Goal: Task Accomplishment & Management: Use online tool/utility

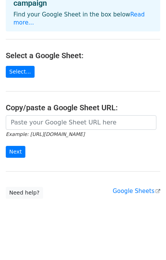
scroll to position [71, 0]
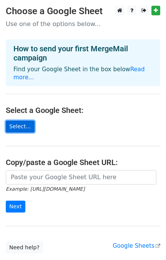
click at [28, 133] on link "Select..." at bounding box center [20, 127] width 29 height 12
click at [30, 133] on link "Select..." at bounding box center [20, 127] width 29 height 12
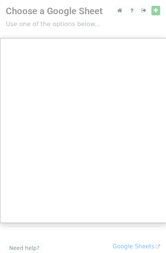
click at [104, 16] on div at bounding box center [83, 165] width 166 height 331
click at [62, 9] on div at bounding box center [83, 165] width 166 height 331
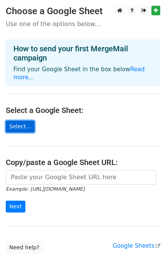
click at [24, 133] on link "Select..." at bounding box center [20, 127] width 29 height 12
click at [49, 137] on main "Choose a Google Sheet Use one of the options below... How to send your first Me…" at bounding box center [83, 130] width 166 height 248
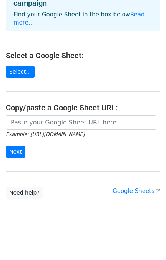
scroll to position [71, 0]
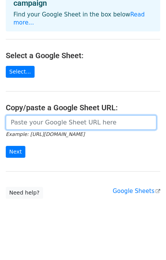
click at [38, 116] on input "url" at bounding box center [81, 122] width 150 height 15
paste input "https://docs.google.com/spreadsheets/d/1Qj6v7wp4mOShIgksTWgo793shEG8yDEw/edit?u…"
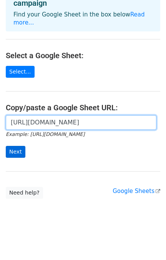
type input "https://docs.google.com/spreadsheets/d/1Qj6v7wp4mOShIgksTWgo793shEG8yDEw/edit?u…"
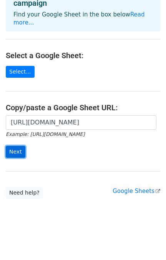
click at [16, 150] on input "Next" at bounding box center [16, 152] width 20 height 12
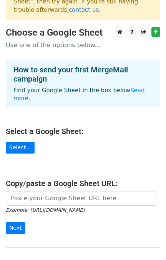
scroll to position [123, 0]
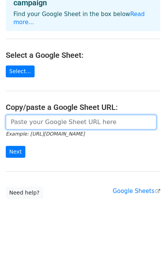
paste input "[URL][DOMAIN_NAME]"
drag, startPoint x: 32, startPoint y: 117, endPoint x: -18, endPoint y: 123, distance: 50.6
click at [0, 123] on html "× The file you're trying to use is not a valid Google Sheet. Please go to your …" at bounding box center [83, 73] width 166 height 374
type input "[URL][DOMAIN_NAME]"
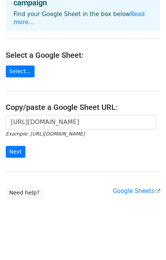
click at [77, 142] on form "https://docs.google.com/spreadsheets/d/1Qj6v7wp4mOShIgksTWgo793shEG8yDEw/edit?u…" at bounding box center [83, 136] width 154 height 43
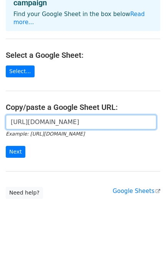
click at [151, 115] on input "https://docs.google.com/spreadsheets/d/1Qj6v7wp4mOShIgksTWgo793shEG8yDEw/edit?u…" at bounding box center [81, 122] width 150 height 15
click at [148, 116] on input "https://docs.google.com/spreadsheets/d/1Qj6v7wp4mOShIgksTWgo793shEG8yDEw/edit?u…" at bounding box center [81, 122] width 150 height 15
drag, startPoint x: 125, startPoint y: 117, endPoint x: 158, endPoint y: 115, distance: 32.2
click at [158, 115] on div "https://docs.google.com/spreadsheets/d/1Qj6v7wp4mOShIgksTWgo793shEG8yDEw/edit?u…" at bounding box center [83, 122] width 154 height 15
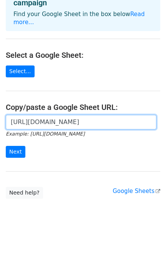
click at [149, 115] on input "https://docs.google.com/spreadsheets/d/1Qj6v7wp4mOShIgksTWgo793shEG8yDEw/edit?u…" at bounding box center [81, 122] width 150 height 15
drag, startPoint x: 151, startPoint y: 115, endPoint x: -38, endPoint y: 118, distance: 189.1
click at [0, 118] on html "× The file you're trying to use is not a valid Google Sheet. Please go to your …" at bounding box center [83, 73] width 166 height 374
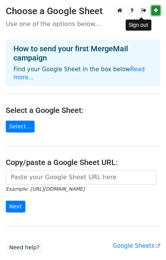
drag, startPoint x: 146, startPoint y: 16, endPoint x: 153, endPoint y: 13, distance: 7.6
click at [154, 13] on icon at bounding box center [155, 10] width 4 height 5
click at [141, 13] on icon at bounding box center [143, 10] width 5 height 5
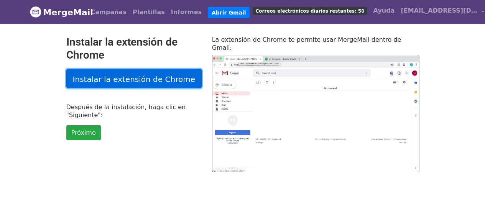
click at [167, 88] on link "Instalar la extensión de Chrome" at bounding box center [133, 78] width 135 height 19
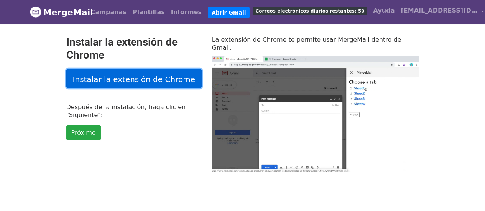
click at [126, 82] on font "Instalar la extensión de Chrome" at bounding box center [134, 78] width 122 height 9
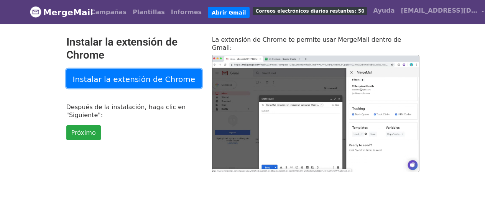
type input "34.34"
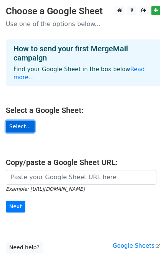
click at [25, 133] on link "Select..." at bounding box center [20, 127] width 29 height 12
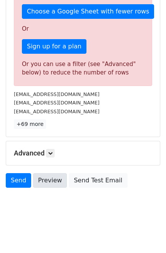
scroll to position [270, 0]
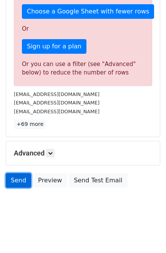
click at [20, 180] on link "Send" at bounding box center [18, 180] width 25 height 15
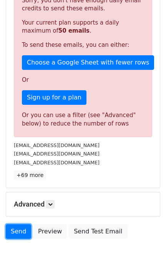
scroll to position [168, 0]
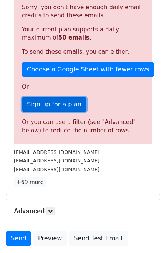
click at [64, 112] on link "Sign up for a plan" at bounding box center [54, 104] width 64 height 15
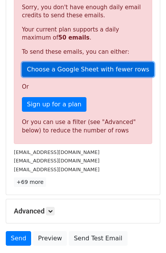
click at [88, 77] on link "Choose a Google Sheet with fewer rows" at bounding box center [88, 69] width 132 height 15
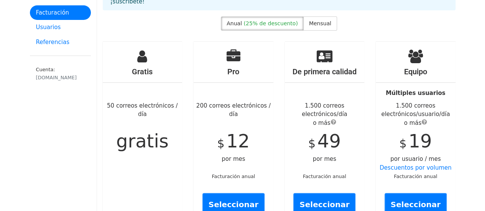
scroll to position [38, 0]
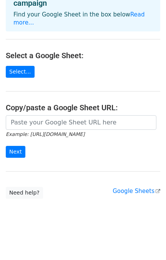
scroll to position [71, 0]
click at [18, 152] on input "Next" at bounding box center [16, 152] width 20 height 12
click at [67, 165] on main "Choose a Google Sheet Use one of the options below... How to send your first Me…" at bounding box center [83, 75] width 166 height 248
click at [30, 66] on link "Select..." at bounding box center [20, 72] width 29 height 12
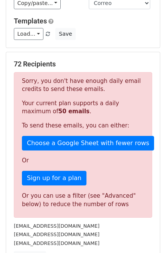
scroll to position [153, 0]
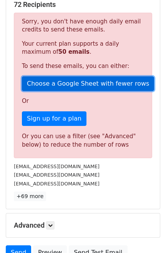
drag, startPoint x: 68, startPoint y: 112, endPoint x: 74, endPoint y: 110, distance: 6.2
click at [74, 91] on link "Choose a Google Sheet with fewer rows" at bounding box center [88, 83] width 132 height 15
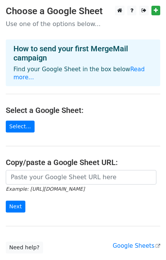
click at [28, 142] on main "Choose a Google Sheet Use one of the options below... How to send your first Me…" at bounding box center [83, 130] width 166 height 248
click at [29, 133] on link "Select..." at bounding box center [20, 127] width 29 height 12
click at [33, 133] on link "Select..." at bounding box center [20, 127] width 29 height 12
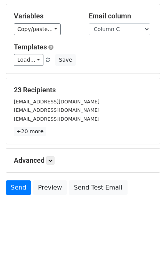
scroll to position [95, 0]
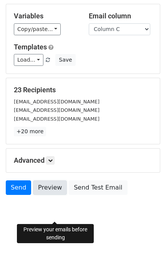
click at [48, 182] on link "Preview" at bounding box center [50, 188] width 34 height 15
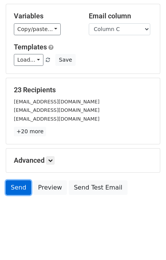
click at [25, 189] on link "Send" at bounding box center [18, 188] width 25 height 15
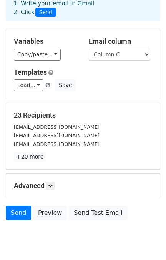
scroll to position [0, 0]
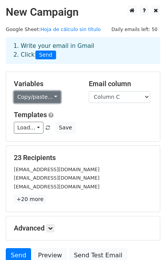
click at [58, 102] on link "Copy/paste..." at bounding box center [37, 97] width 47 height 12
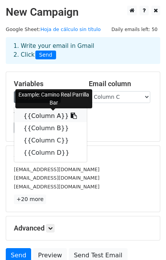
click at [68, 122] on link "{{Column A}}" at bounding box center [50, 116] width 72 height 12
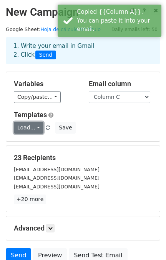
click at [37, 134] on link "Load..." at bounding box center [29, 128] width 30 height 12
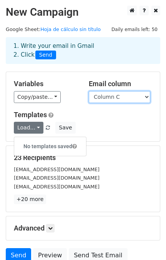
click at [142, 103] on select "Column A Column B Column C Column D" at bounding box center [119, 97] width 61 height 12
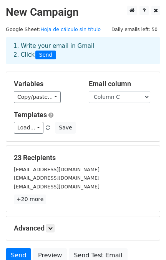
click at [72, 118] on div "Variables Copy/paste... {{Column A}} {{Column B}} {{Column C}} {{Column D}} Ema…" at bounding box center [82, 106] width 153 height 69
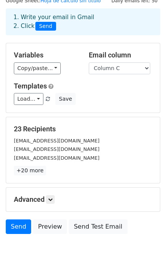
scroll to position [95, 0]
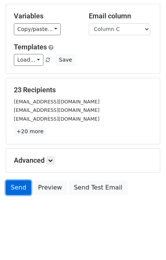
click at [20, 191] on link "Send" at bounding box center [18, 188] width 25 height 15
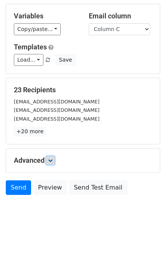
click at [50, 156] on link at bounding box center [50, 160] width 8 height 8
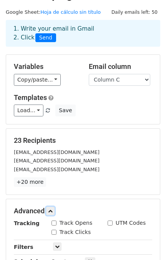
scroll to position [17, 0]
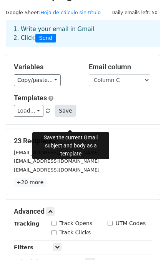
click at [70, 117] on button "Save" at bounding box center [65, 111] width 20 height 12
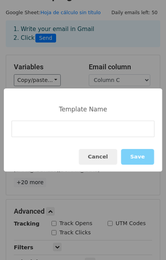
click at [95, 132] on input at bounding box center [83, 129] width 143 height 16
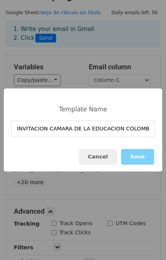
scroll to position [0, 2]
type input "INVITACION CAMARA DE LA EDUCACION COLOMBIANA"
click at [76, 158] on div "Cancel Save" at bounding box center [83, 157] width 158 height 30
click at [101, 147] on div "Cancel Save" at bounding box center [83, 157] width 158 height 30
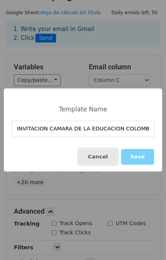
click at [111, 161] on button "Cancel" at bounding box center [98, 157] width 38 height 16
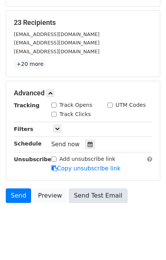
scroll to position [170, 0]
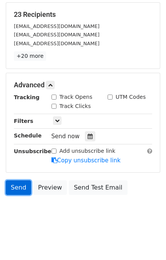
click at [9, 186] on link "Send" at bounding box center [18, 188] width 25 height 15
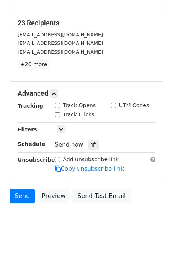
scroll to position [119, 0]
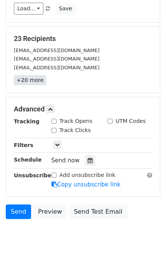
click at [25, 85] on link "+20 more" at bounding box center [30, 81] width 32 height 10
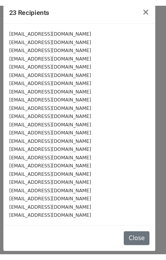
scroll to position [22, 0]
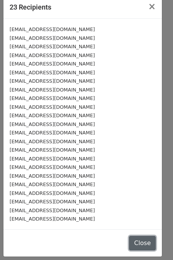
click at [129, 238] on button "Close" at bounding box center [142, 243] width 27 height 15
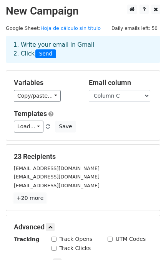
scroll to position [0, 0]
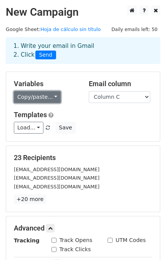
click at [36, 103] on link "Copy/paste..." at bounding box center [37, 97] width 47 height 12
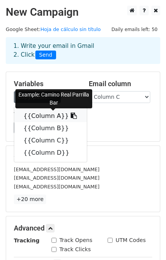
click at [80, 122] on link "{{Column A}}" at bounding box center [50, 116] width 72 height 12
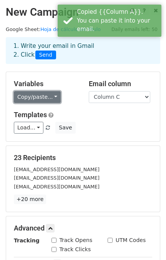
click at [58, 103] on link "Copy/paste..." at bounding box center [37, 97] width 47 height 12
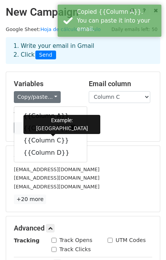
click at [57, 135] on link "{{Column B}}" at bounding box center [50, 128] width 72 height 12
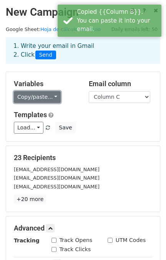
click at [58, 103] on link "Copy/paste..." at bounding box center [37, 97] width 47 height 12
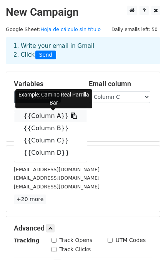
click at [57, 122] on link "{{Column A}}" at bounding box center [50, 116] width 72 height 12
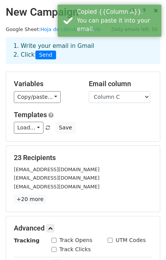
click at [124, 119] on h5 "Templates" at bounding box center [83, 115] width 138 height 8
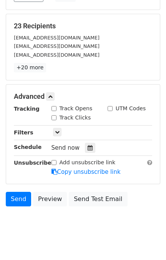
scroll to position [153, 0]
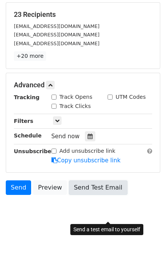
click at [117, 195] on link "Send Test Email" at bounding box center [98, 188] width 58 height 15
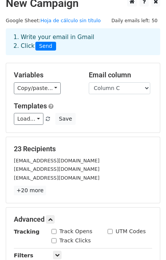
scroll to position [0, 0]
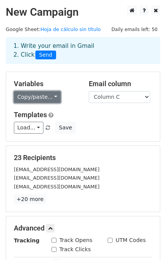
click at [19, 103] on link "Copy/paste..." at bounding box center [37, 97] width 47 height 12
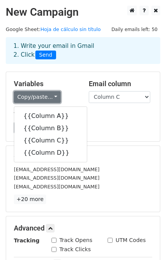
click at [19, 103] on link "Copy/paste..." at bounding box center [37, 97] width 47 height 12
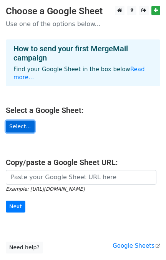
click at [25, 130] on link "Select..." at bounding box center [20, 127] width 29 height 12
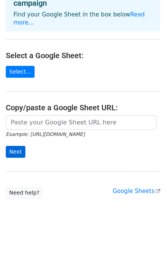
scroll to position [71, 0]
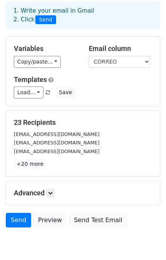
scroll to position [51, 0]
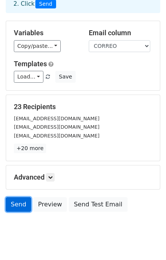
click at [13, 212] on link "Send" at bounding box center [18, 204] width 25 height 15
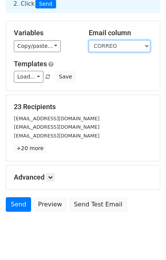
click at [114, 52] on select "RESTAURANTE CIUDAD CORREO FECHA" at bounding box center [119, 46] width 61 height 12
click at [89, 46] on select "RESTAURANTE CIUDAD CORREO FECHA" at bounding box center [119, 46] width 61 height 12
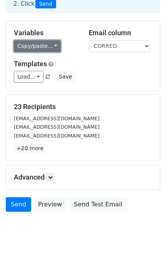
click at [56, 52] on link "Copy/paste..." at bounding box center [37, 46] width 47 height 12
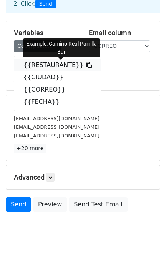
click at [58, 71] on link "{{RESTAURANTE}}" at bounding box center [57, 65] width 87 height 12
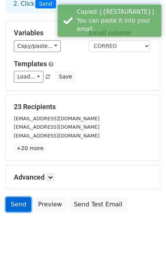
click at [16, 212] on link "Send" at bounding box center [18, 204] width 25 height 15
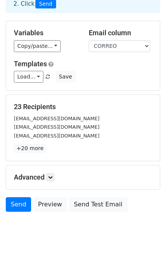
click at [41, 61] on div "Variables Copy/paste... {{RESTAURANTE}} {{CIUDAD}} {{CORREO}} {{FECHA}} Email c…" at bounding box center [82, 55] width 153 height 69
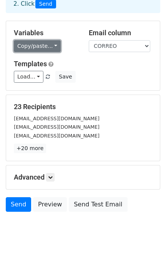
click at [43, 52] on link "Copy/paste..." at bounding box center [37, 46] width 47 height 12
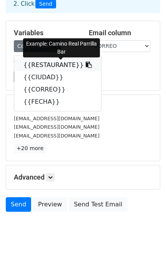
click at [96, 71] on link "{{RESTAURANTE}}" at bounding box center [57, 65] width 87 height 12
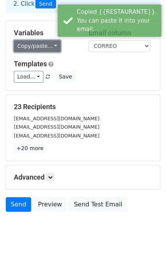
click at [61, 52] on link "Copy/paste..." at bounding box center [37, 46] width 47 height 12
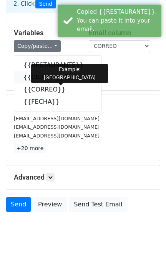
click at [71, 80] on icon at bounding box center [68, 77] width 6 height 6
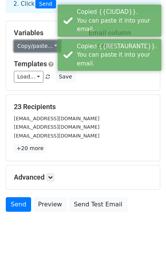
click at [61, 52] on link "Copy/paste..." at bounding box center [37, 46] width 47 height 12
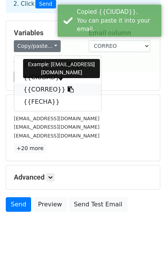
click at [69, 92] on icon at bounding box center [70, 89] width 6 height 6
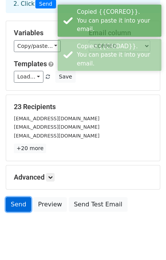
click at [18, 212] on link "Send" at bounding box center [18, 204] width 25 height 15
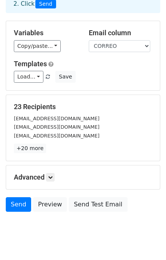
scroll to position [0, 0]
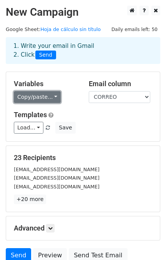
click at [51, 103] on link "Copy/paste..." at bounding box center [37, 97] width 47 height 12
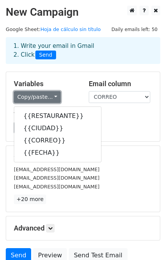
click at [61, 103] on link "Copy/paste..." at bounding box center [37, 97] width 47 height 12
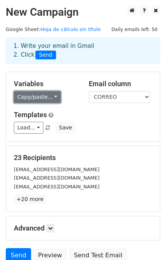
click at [61, 103] on link "Copy/paste..." at bounding box center [37, 97] width 47 height 12
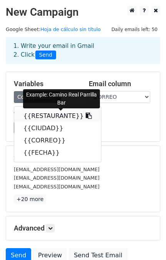
click at [57, 122] on link "{{RESTAURANTE}}" at bounding box center [57, 116] width 87 height 12
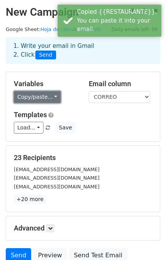
click at [52, 103] on link "Copy/paste..." at bounding box center [37, 97] width 47 height 12
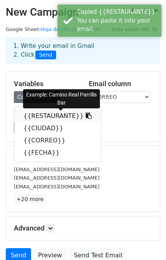
click at [49, 122] on link "{{RESTAURANTE}}" at bounding box center [57, 116] width 87 height 12
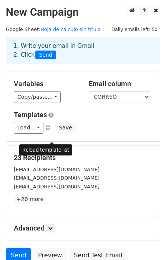
click at [50, 131] on span at bounding box center [48, 128] width 4 height 5
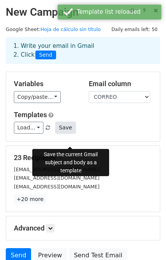
click at [73, 134] on button "Save" at bounding box center [65, 128] width 20 height 12
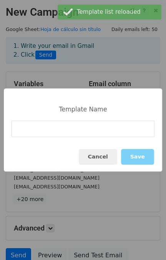
click at [73, 137] on input at bounding box center [83, 129] width 143 height 16
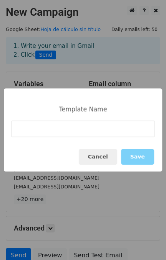
type input "I"
type input "R"
type input "E"
type input "RESTAURANTE"
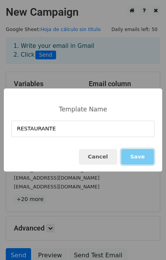
click at [138, 157] on button "Save" at bounding box center [137, 157] width 33 height 16
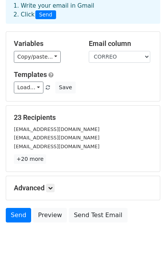
scroll to position [95, 0]
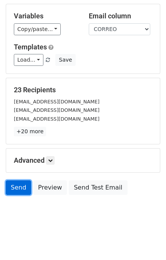
click at [14, 188] on link "Send" at bounding box center [18, 188] width 25 height 15
click at [12, 187] on link "Send" at bounding box center [18, 188] width 25 height 15
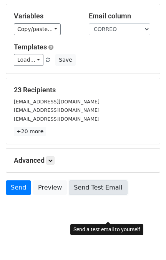
click at [101, 190] on link "Send Test Email" at bounding box center [98, 188] width 58 height 15
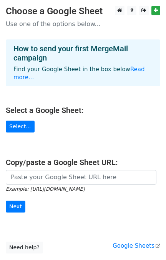
click at [67, 213] on form "Example: https://docs.google.com/spreadsheets/d/abc/edit Next" at bounding box center [83, 191] width 154 height 43
click at [16, 131] on link "Select..." at bounding box center [20, 127] width 29 height 12
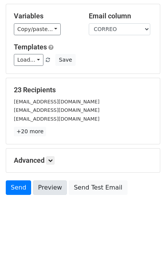
scroll to position [95, 0]
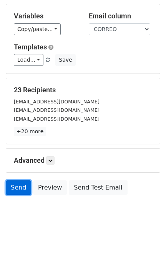
click at [26, 188] on link "Send" at bounding box center [18, 188] width 25 height 15
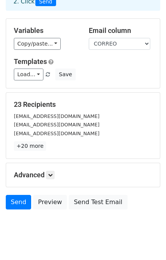
scroll to position [0, 0]
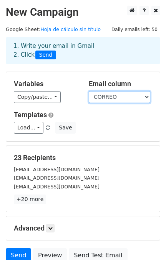
click at [122, 103] on select "FECHA RESTAURANTE CIUDAD CORREO" at bounding box center [119, 97] width 61 height 12
click at [89, 97] on select "FECHA RESTAURANTE CIUDAD CORREO" at bounding box center [119, 97] width 61 height 12
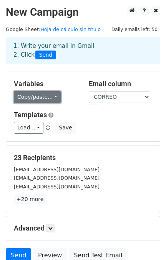
click at [36, 103] on link "Copy/paste..." at bounding box center [37, 97] width 47 height 12
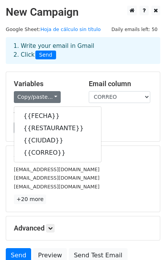
click at [129, 183] on div "[EMAIL_ADDRESS][DOMAIN_NAME]" at bounding box center [83, 178] width 150 height 9
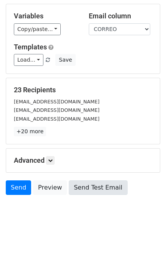
scroll to position [95, 0]
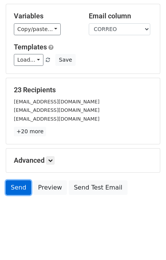
click at [18, 188] on link "Send" at bounding box center [18, 188] width 25 height 15
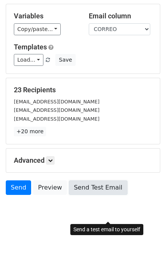
click at [100, 187] on link "Send Test Email" at bounding box center [98, 188] width 58 height 15
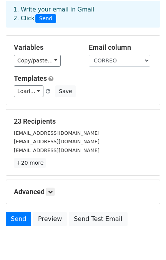
scroll to position [0, 0]
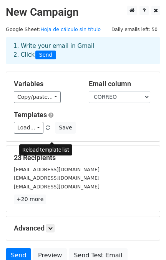
click at [50, 131] on span at bounding box center [48, 128] width 4 height 5
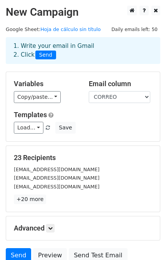
click at [72, 25] on main "New Campaign Daily emails left: 50 Google Sheet: Hoja de cálculo sin título 1. …" at bounding box center [83, 136] width 166 height 261
click at [71, 29] on link "Hoja de cálculo sin título" at bounding box center [70, 29] width 60 height 6
